Goal: Check status

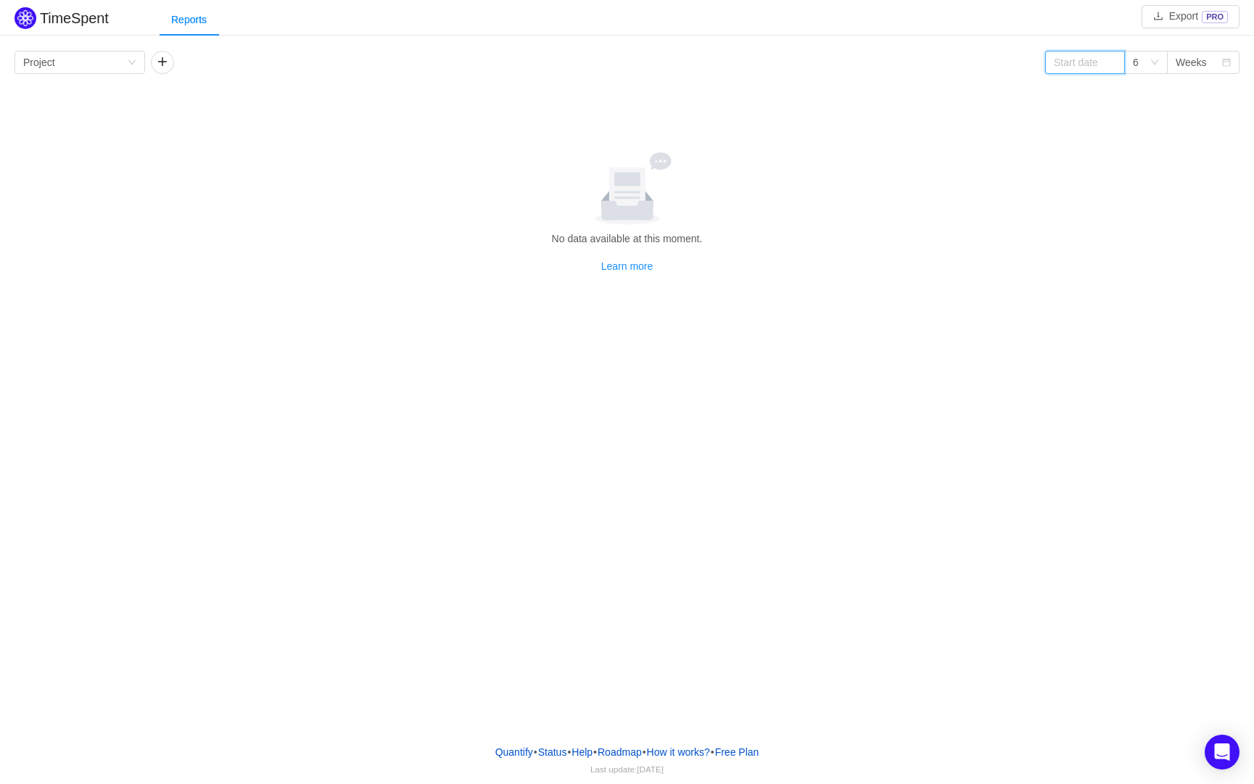
click at [1088, 68] on input at bounding box center [1085, 62] width 80 height 23
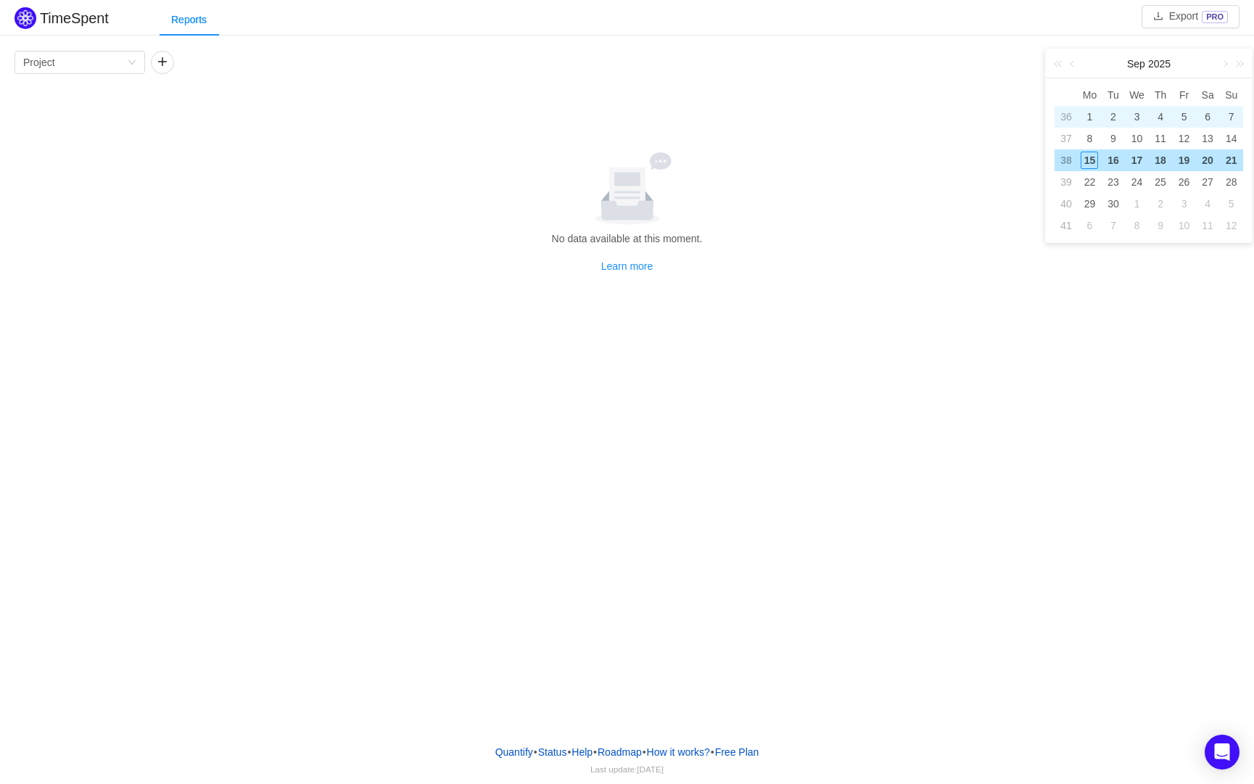
click at [1093, 112] on div "1" at bounding box center [1089, 116] width 17 height 17
type input "[DATE]"
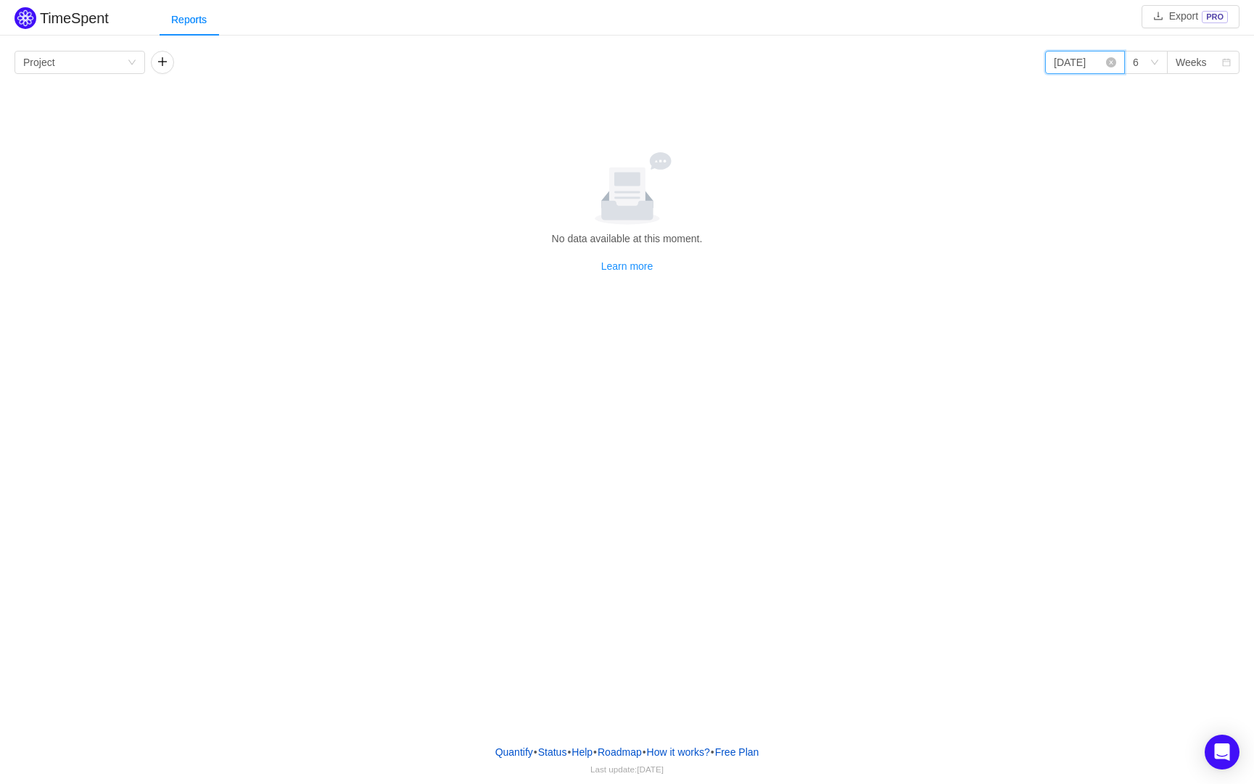
click at [1105, 60] on input "[DATE]" at bounding box center [1085, 62] width 80 height 23
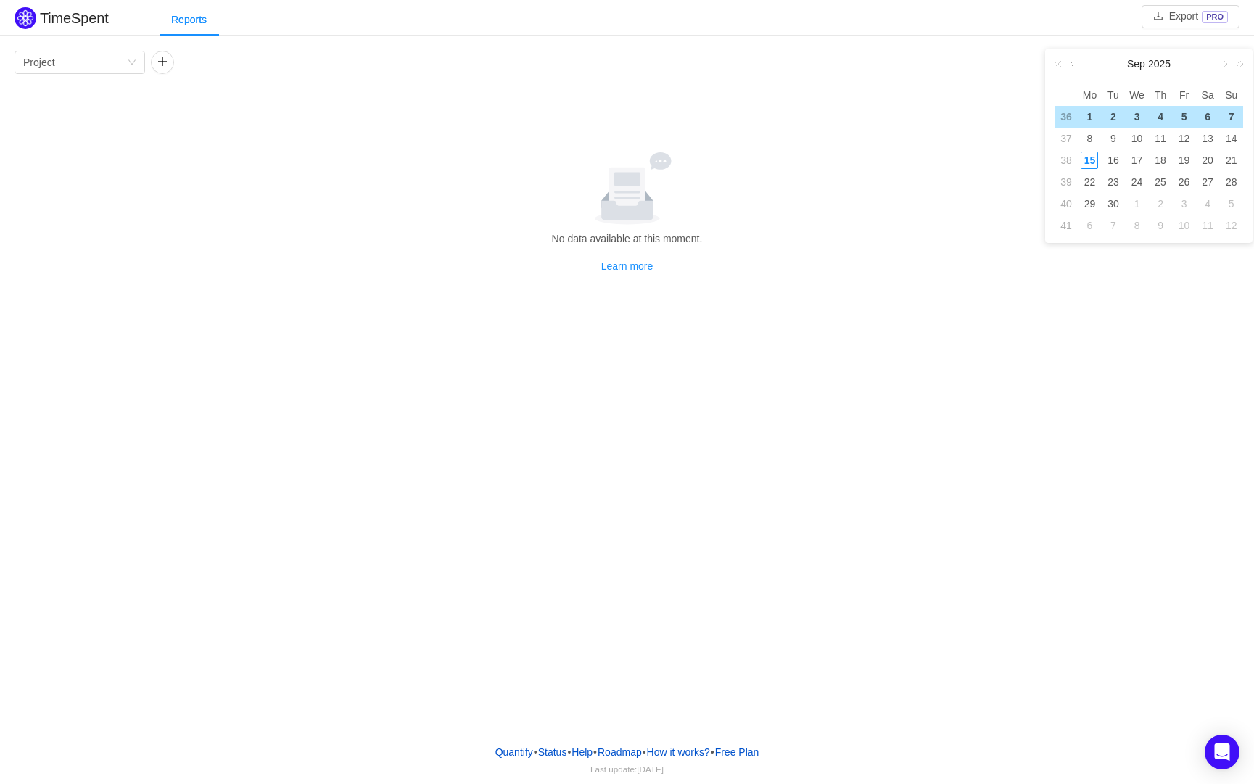
click at [1079, 63] on link at bounding box center [1073, 63] width 13 height 29
click at [1084, 226] on div "1" at bounding box center [1089, 225] width 17 height 17
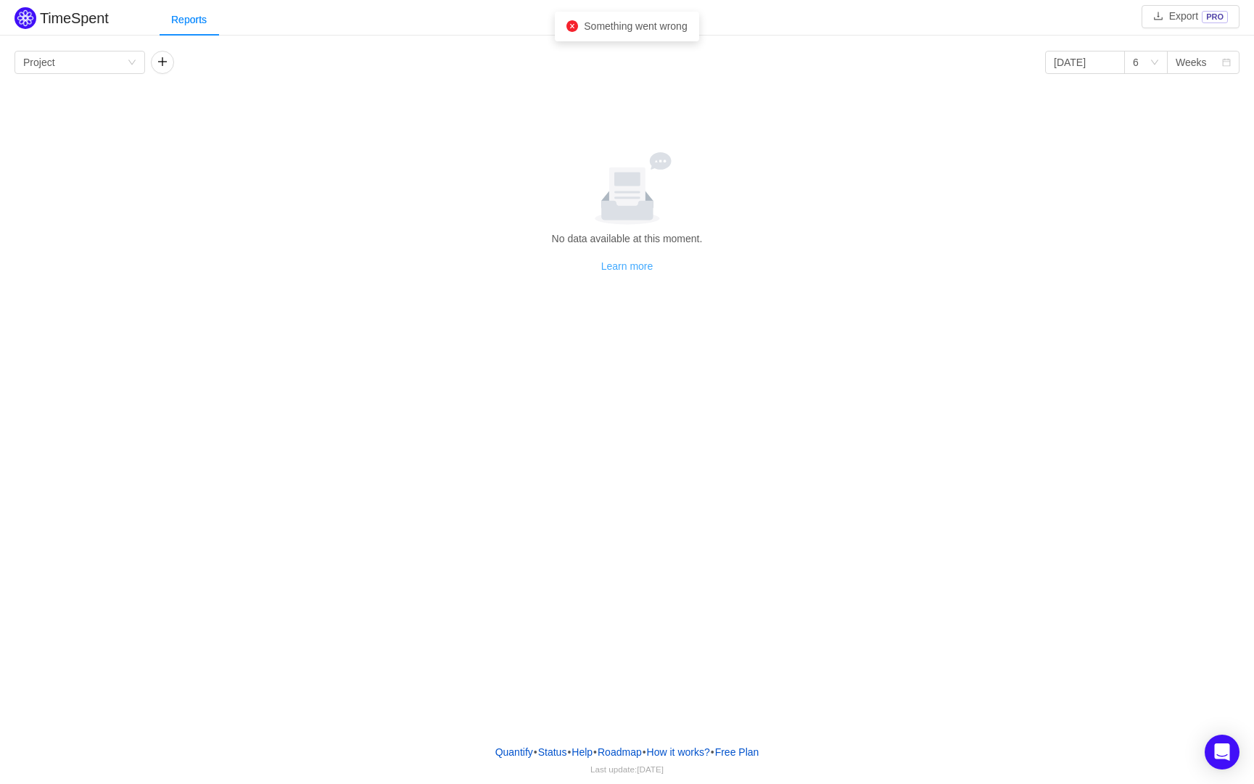
click at [609, 269] on link "Learn more" at bounding box center [627, 266] width 52 height 12
click at [210, 16] on div "Reports" at bounding box center [189, 20] width 59 height 33
